Goal: Information Seeking & Learning: Learn about a topic

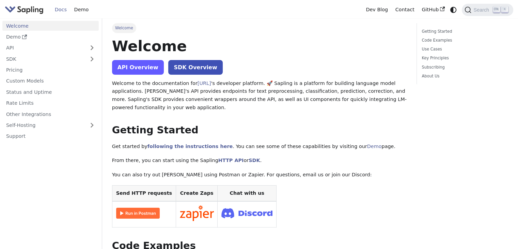
click at [150, 70] on link "API Overview" at bounding box center [138, 67] width 52 height 15
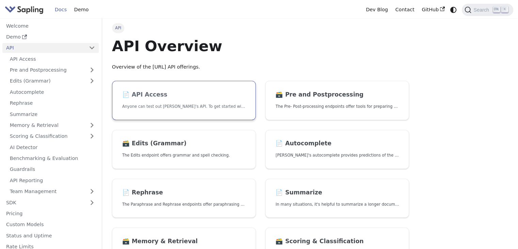
click at [183, 96] on h2 "📄️ API Access" at bounding box center [183, 94] width 123 height 7
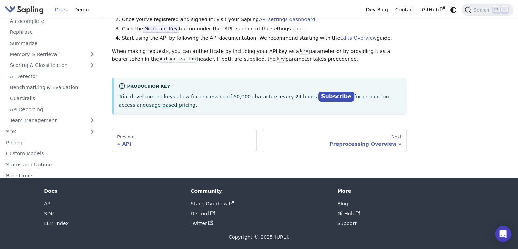
scroll to position [72, 0]
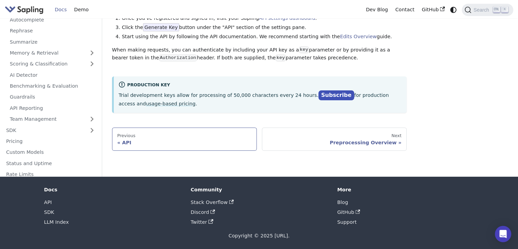
click at [162, 143] on div "API" at bounding box center [184, 142] width 134 height 6
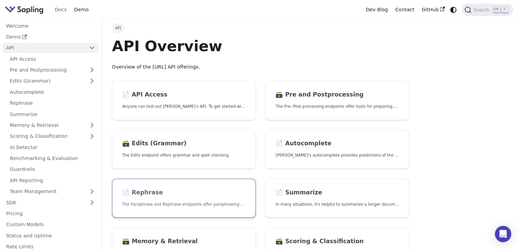
click at [188, 195] on h2 "📄️ Rephrase" at bounding box center [183, 192] width 123 height 7
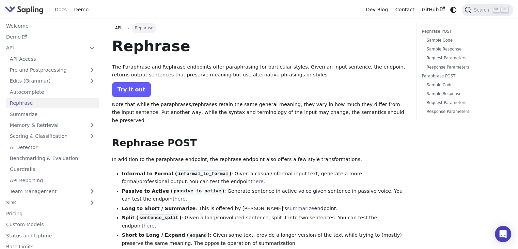
click at [124, 82] on link "Try it out" at bounding box center [131, 89] width 39 height 15
click at [50, 59] on link "API Access" at bounding box center [52, 59] width 93 height 10
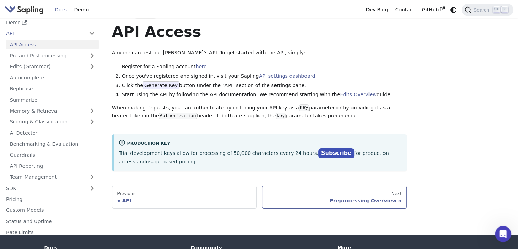
scroll to position [12, 0]
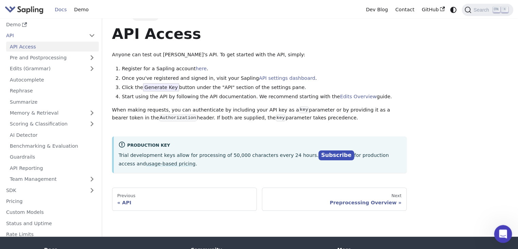
click at [505, 233] on icon "Open Intercom Messenger" at bounding box center [501, 232] width 11 height 11
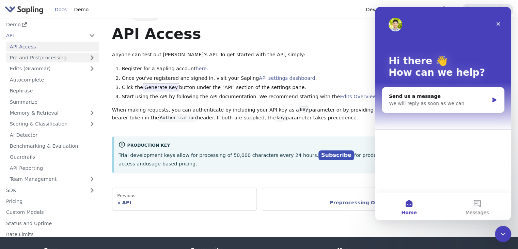
scroll to position [0, 0]
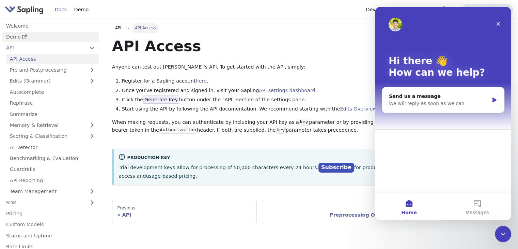
click at [22, 39] on icon "Docs sidebar" at bounding box center [24, 36] width 5 height 5
